Goal: Task Accomplishment & Management: Complete application form

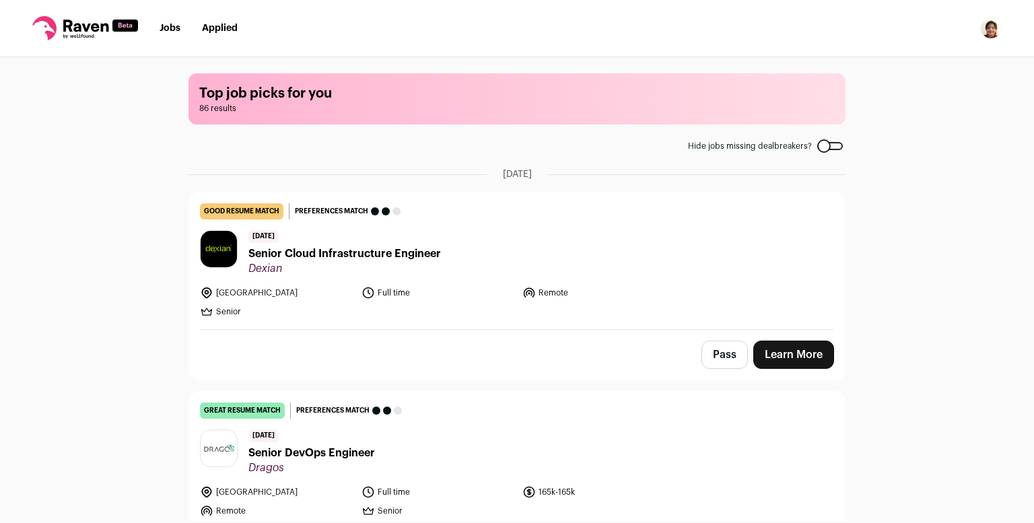
click at [318, 253] on span "Senior Cloud Infrastructure Engineer" at bounding box center [344, 254] width 192 height 16
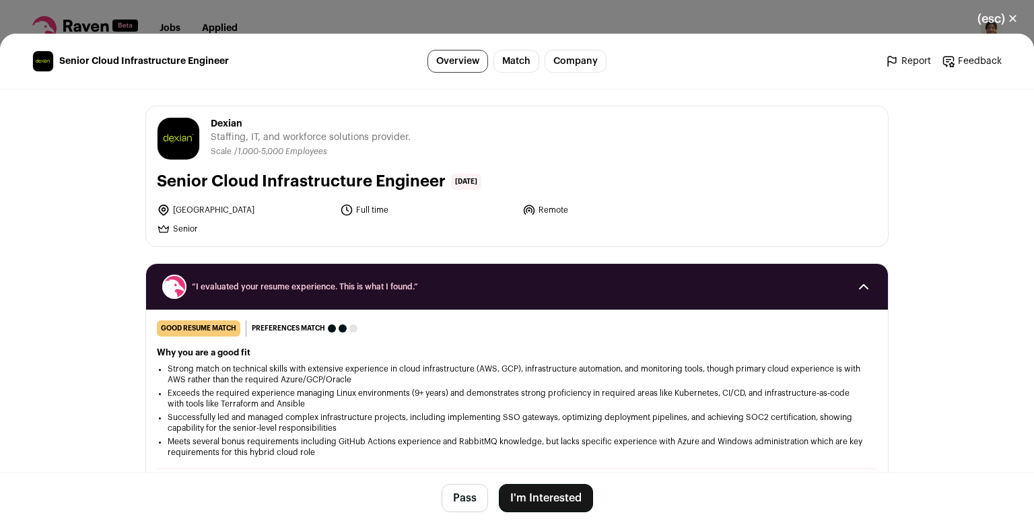
click at [1009, 18] on button "(esc) ✕" at bounding box center [997, 19] width 73 height 30
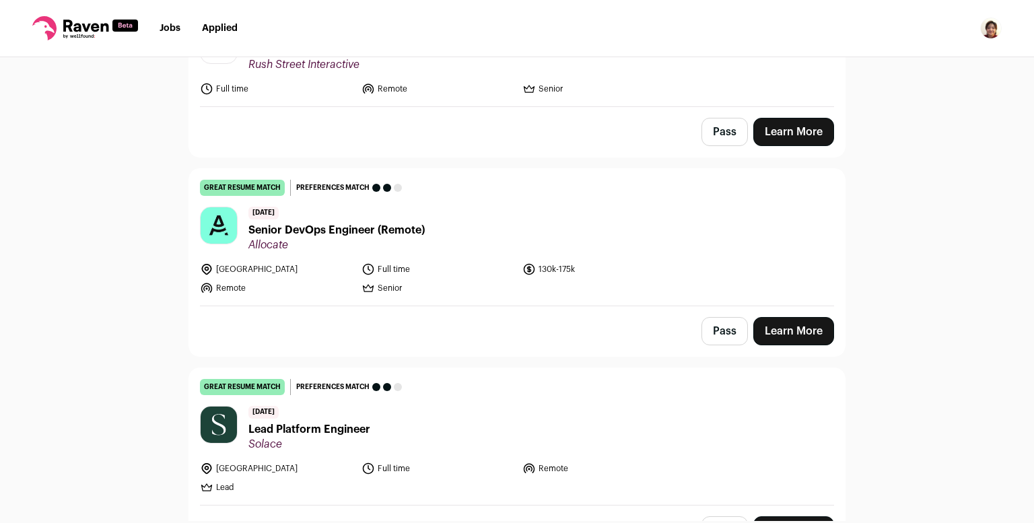
scroll to position [2450, 0]
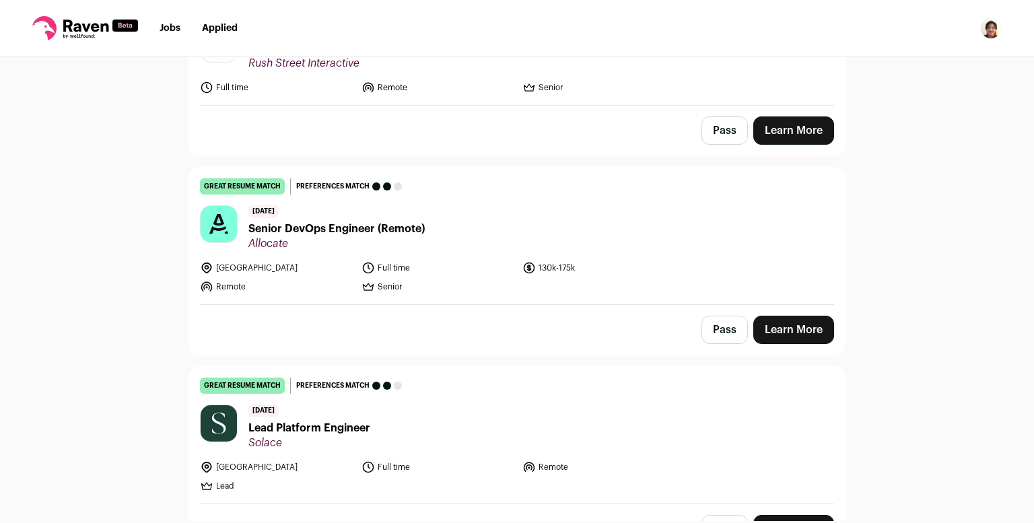
click at [796, 316] on link "Learn More" at bounding box center [793, 330] width 81 height 28
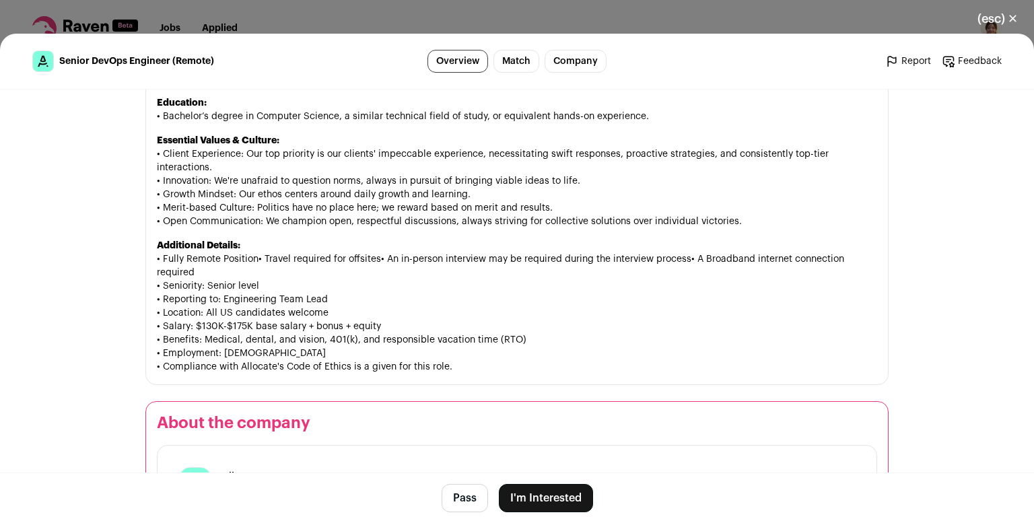
scroll to position [1523, 0]
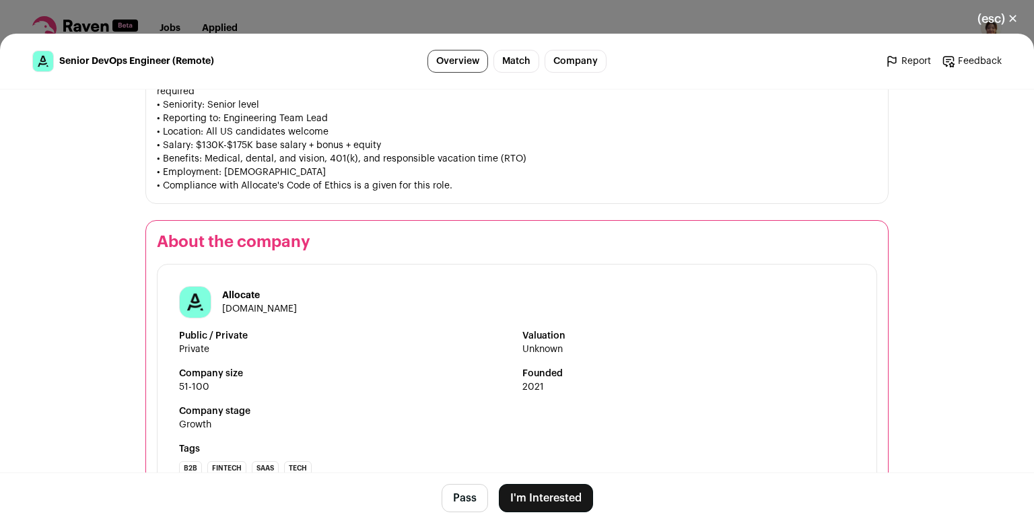
click at [250, 309] on link "allocate.co" at bounding box center [259, 308] width 75 height 9
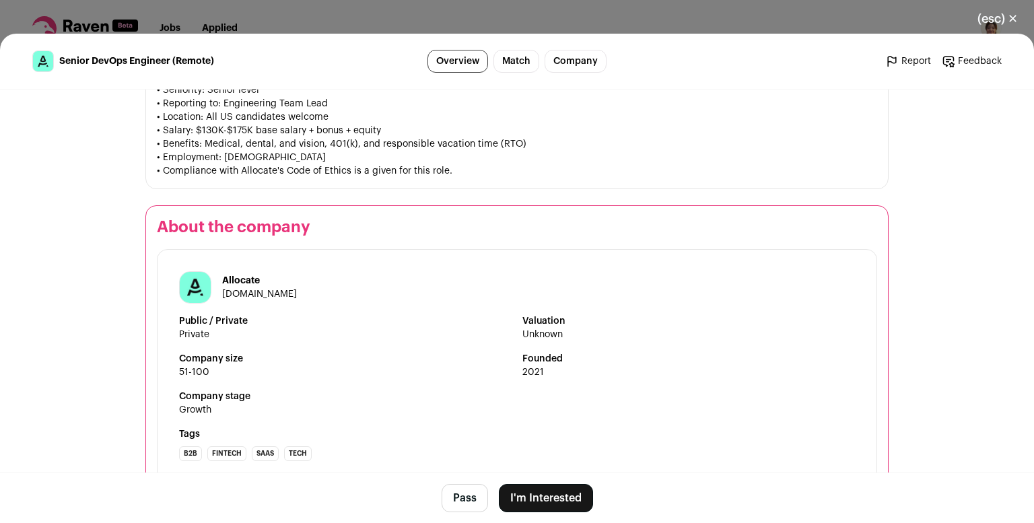
scroll to position [1509, 0]
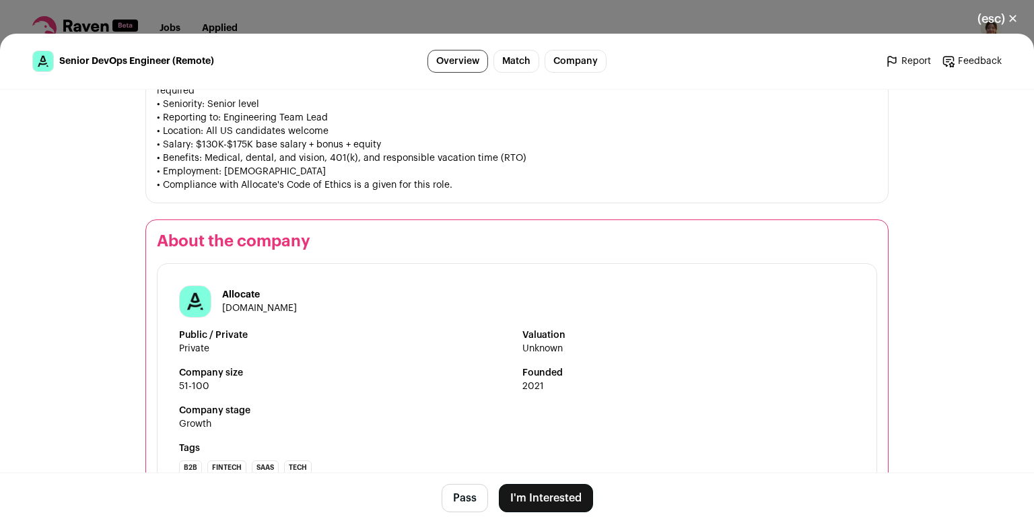
click at [550, 495] on button "I'm Interested" at bounding box center [546, 498] width 94 height 28
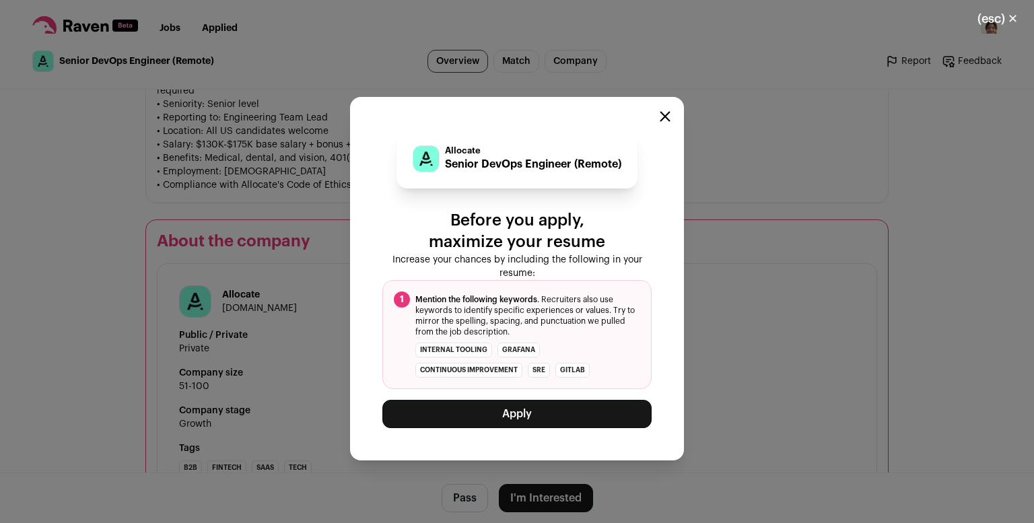
click at [529, 410] on button "Apply" at bounding box center [516, 414] width 269 height 28
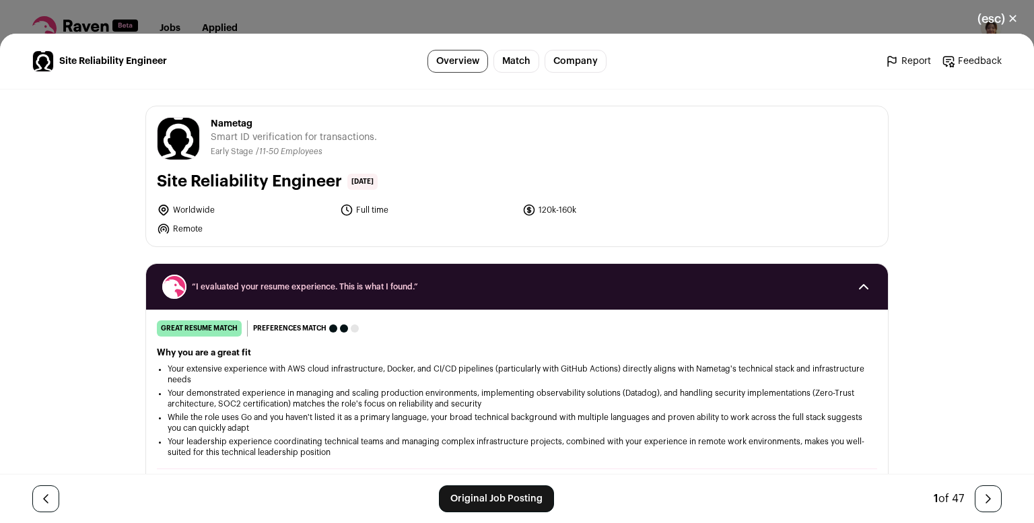
click at [1002, 22] on button "(esc) ✕" at bounding box center [997, 19] width 73 height 30
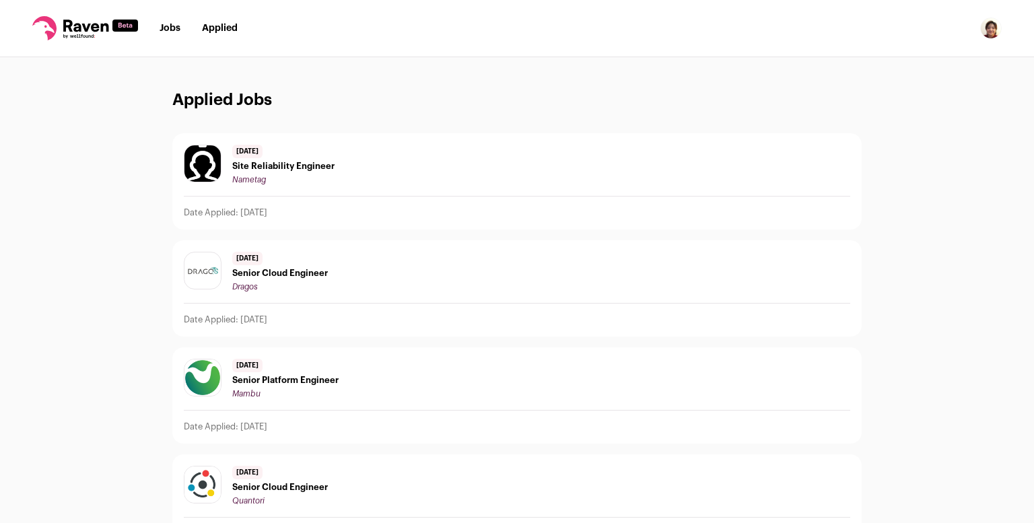
scroll to position [78, 0]
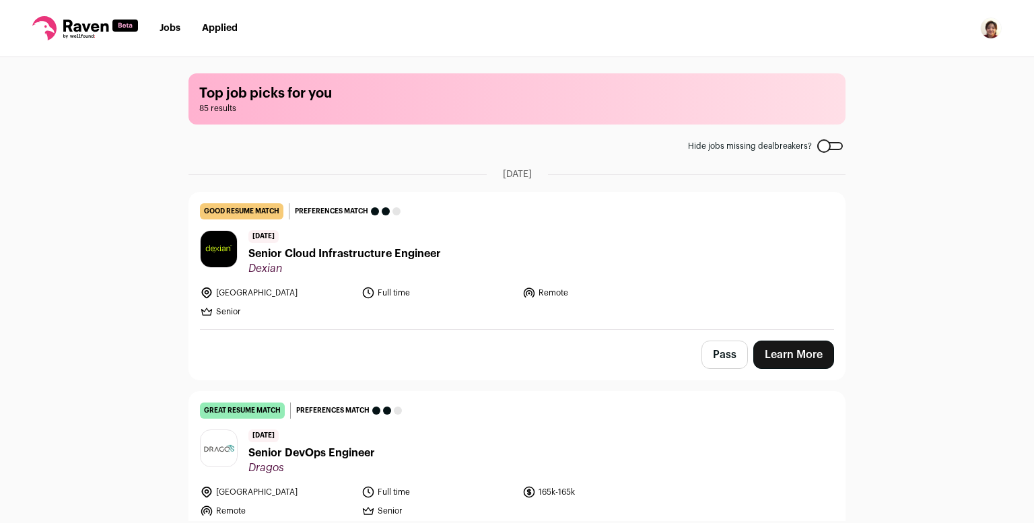
click at [221, 26] on link "Applied" at bounding box center [220, 28] width 36 height 9
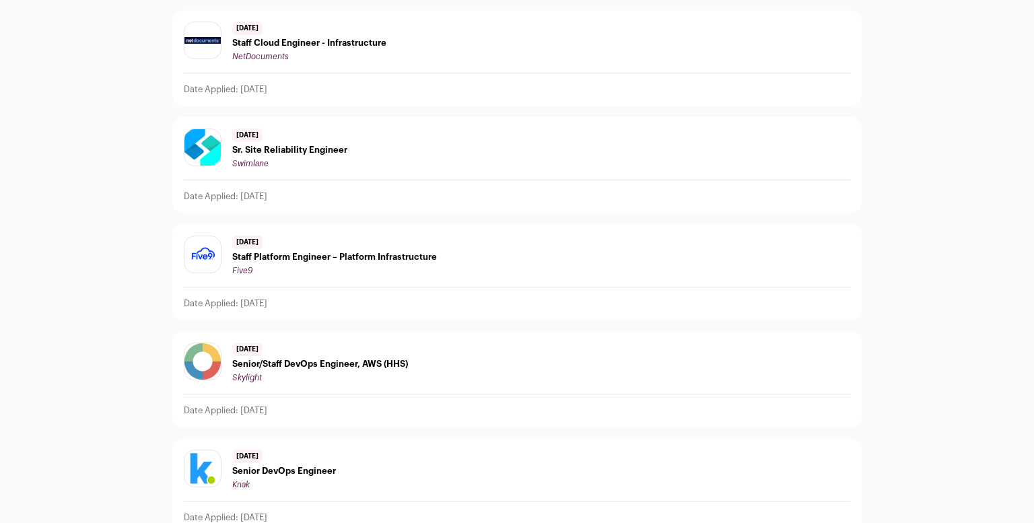
scroll to position [494, 0]
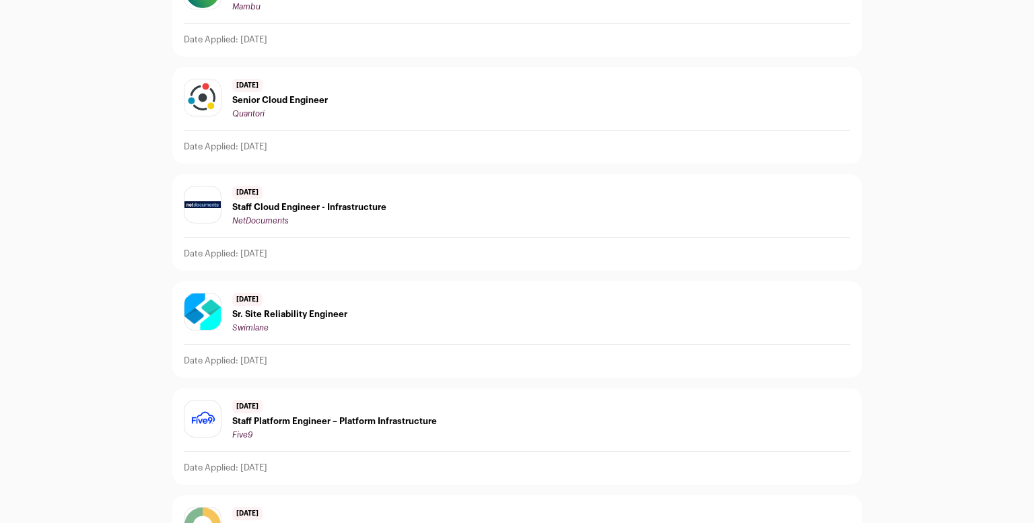
click at [332, 310] on span "Sr. Site Reliability Engineer" at bounding box center [289, 314] width 115 height 11
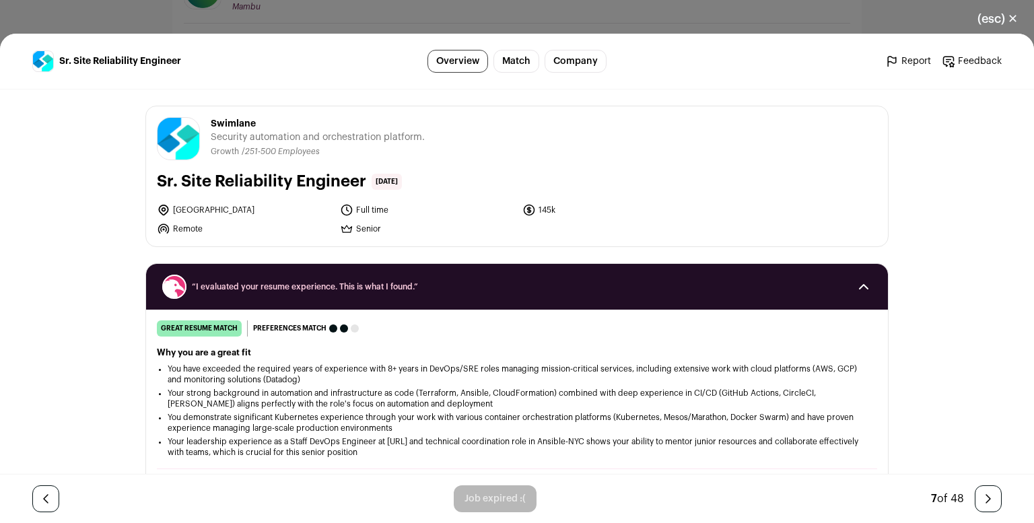
click at [994, 22] on button "(esc) ✕" at bounding box center [997, 19] width 73 height 30
